Goal: Use online tool/utility

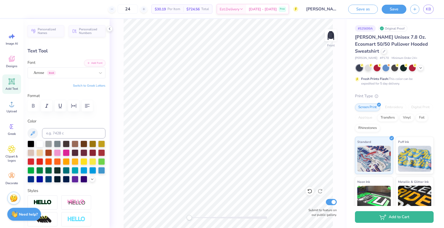
type input "0.0"
type input "9.30"
type input "2.11"
type input "12.05"
type input "0.0"
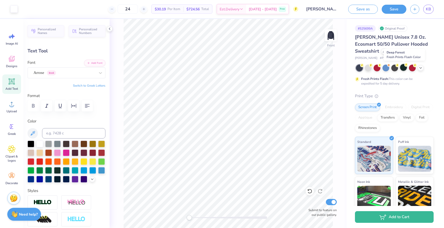
click at [402, 66] on div at bounding box center [403, 67] width 7 height 7
click at [421, 69] on icon at bounding box center [420, 67] width 4 height 4
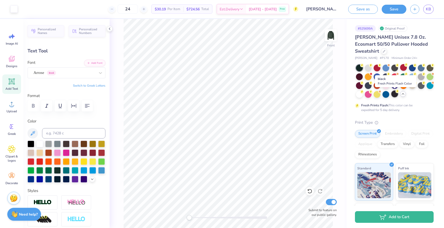
click at [393, 93] on div at bounding box center [394, 94] width 7 height 7
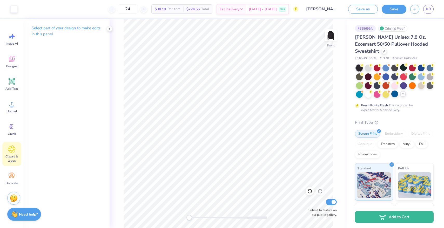
click at [8, 154] on span "Clipart & logos" at bounding box center [11, 158] width 17 height 8
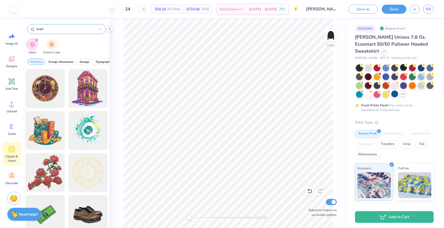
type input "heart"
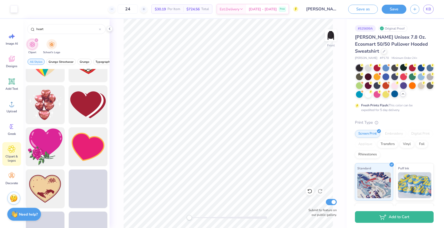
scroll to position [159, 0]
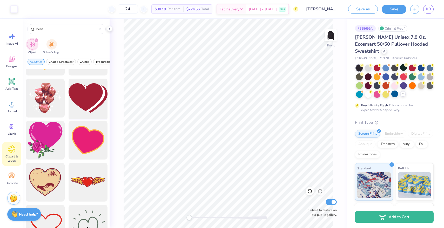
click at [88, 95] on div at bounding box center [87, 98] width 43 height 43
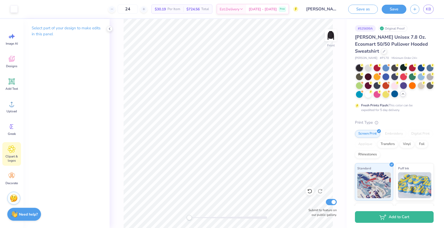
click at [9, 156] on span "Clipart & logos" at bounding box center [11, 158] width 17 height 8
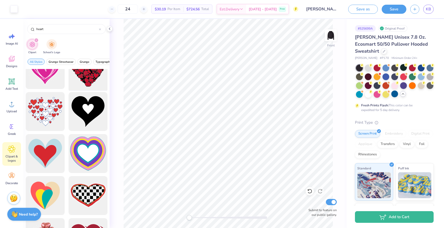
scroll to position [19, 0]
click at [87, 109] on div at bounding box center [87, 111] width 43 height 43
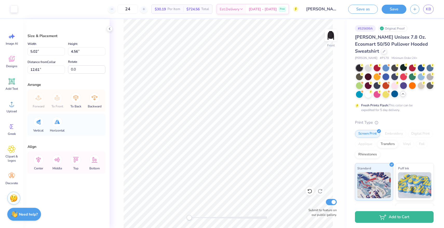
type input "3.40"
type input "3.09"
type input "14.07"
type input "10.3"
